Goal: Transaction & Acquisition: Purchase product/service

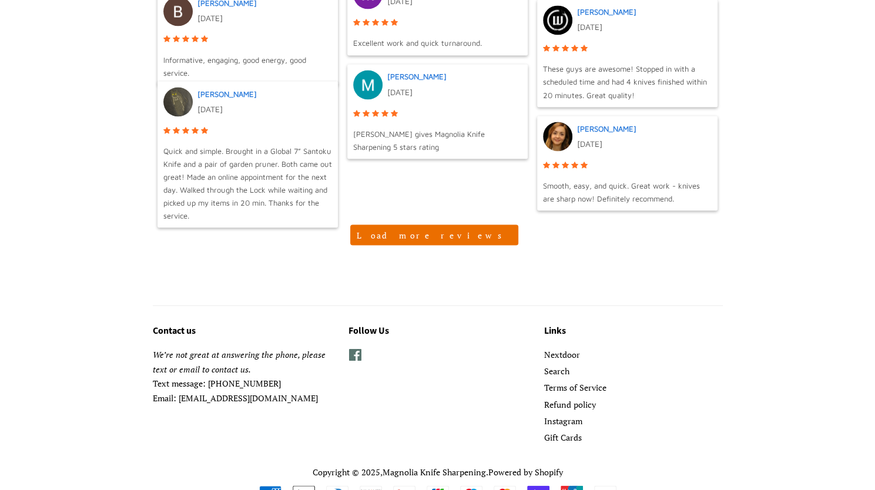
scroll to position [1249, 0]
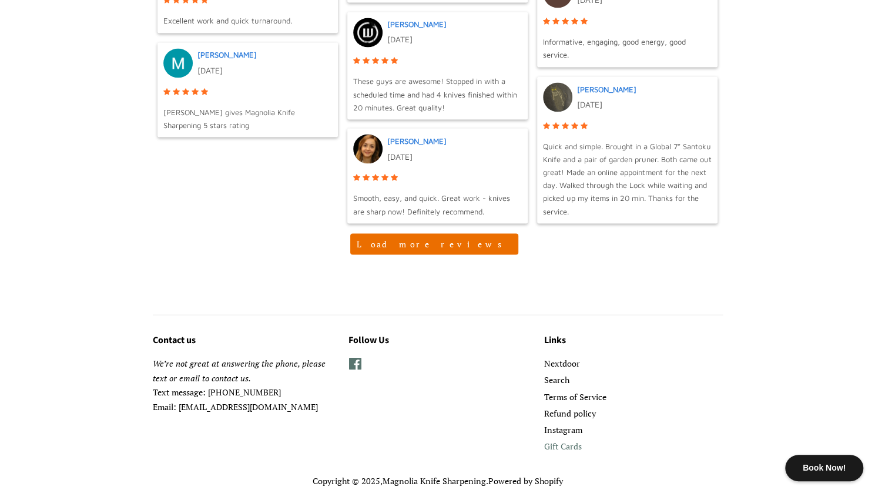
click at [567, 445] on link "Gift Cards" at bounding box center [563, 445] width 38 height 11
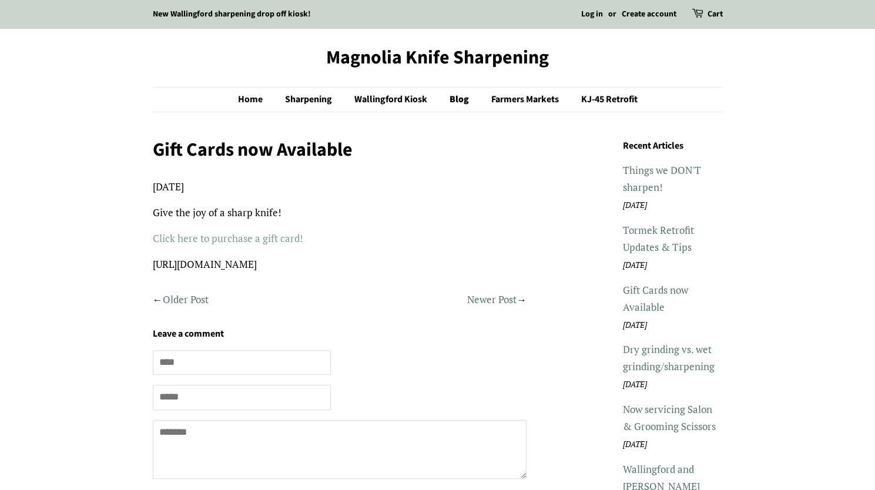
click at [277, 239] on link "Click here to purchase a gift card!" at bounding box center [228, 238] width 150 height 14
